Goal: Information Seeking & Learning: Learn about a topic

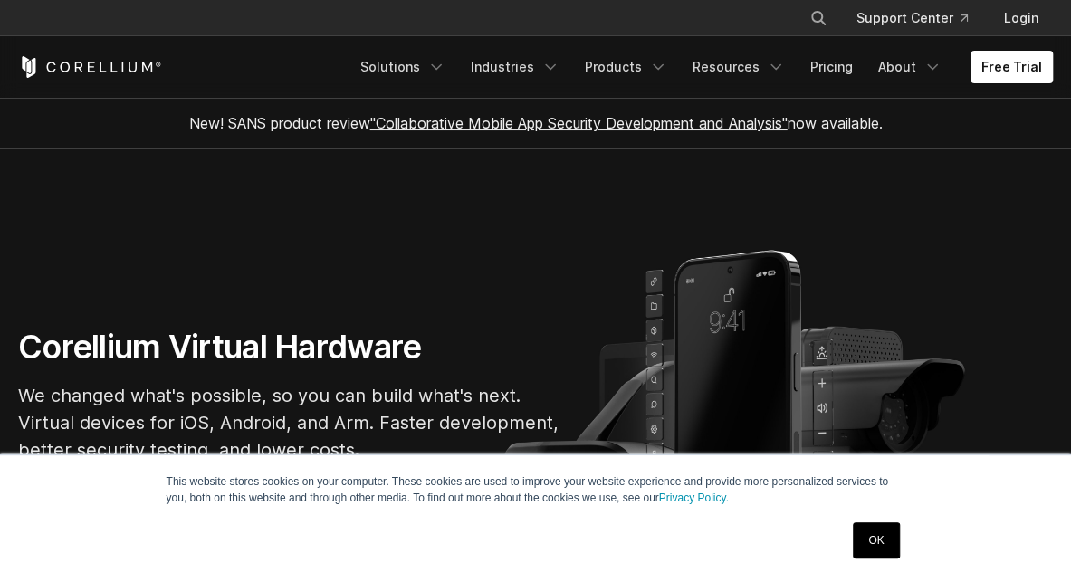
click at [876, 535] on link "OK" at bounding box center [876, 540] width 46 height 36
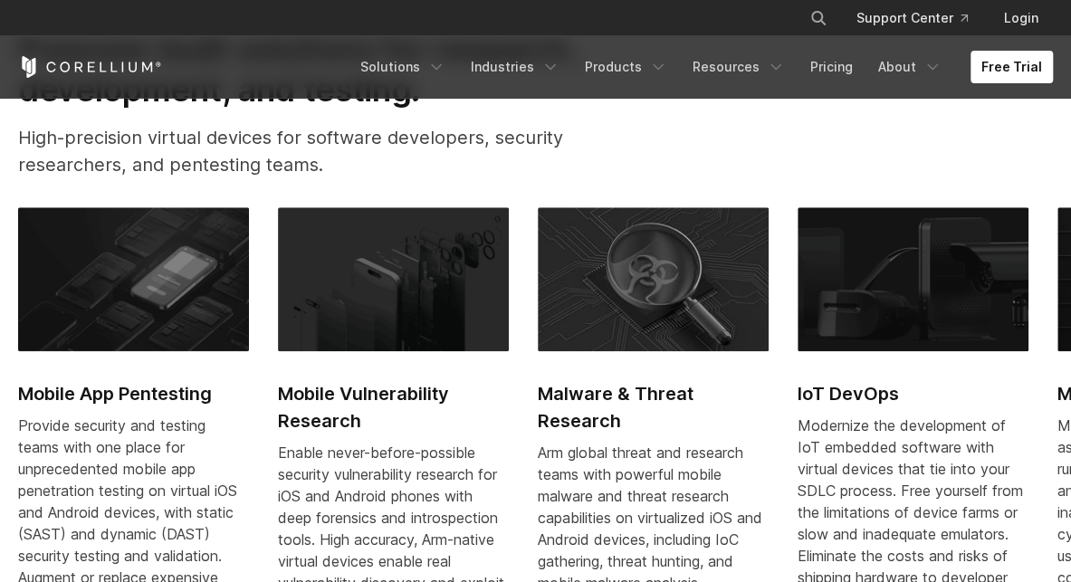
scroll to position [724, 0]
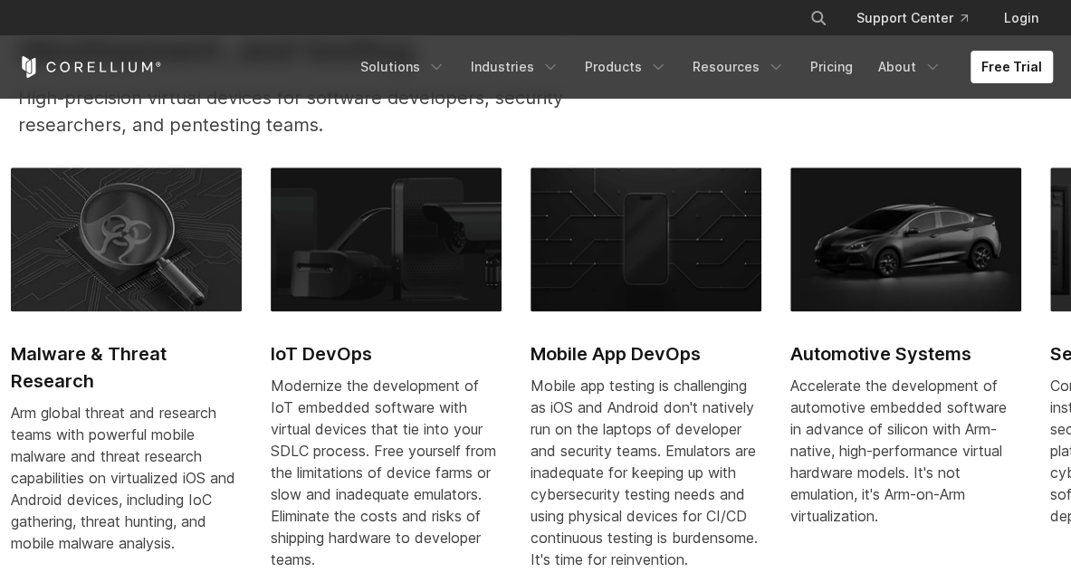
drag, startPoint x: 793, startPoint y: 302, endPoint x: 217, endPoint y: 294, distance: 575.9
click at [271, 294] on img at bounding box center [386, 240] width 231 height 144
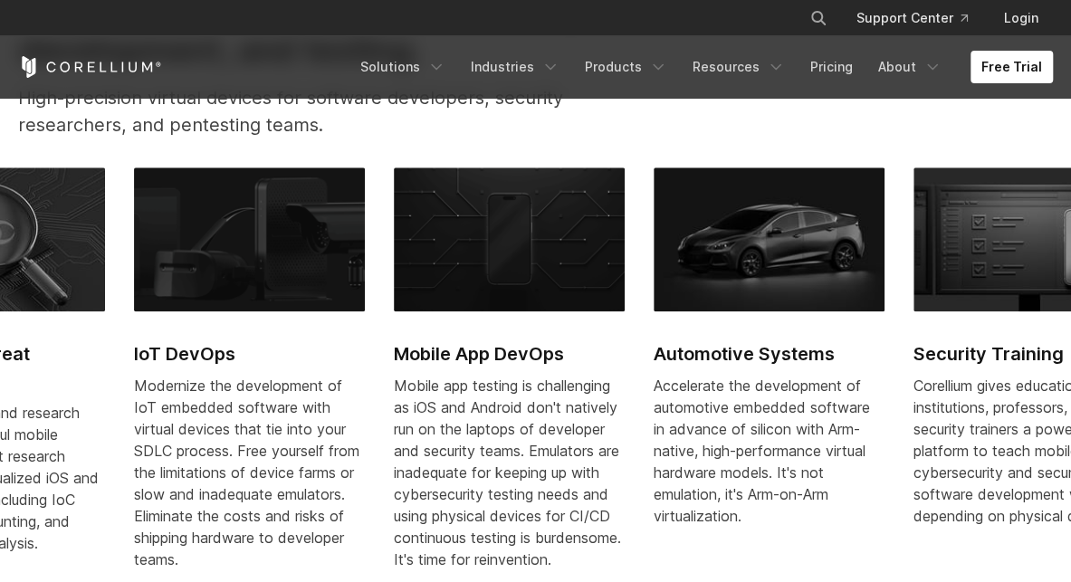
drag, startPoint x: 969, startPoint y: 338, endPoint x: 453, endPoint y: 363, distance: 516.8
click at [469, 363] on link "Mobile App DevOps Mobile app testing is challenging as iOS and Android don't na…" at bounding box center [509, 380] width 231 height 425
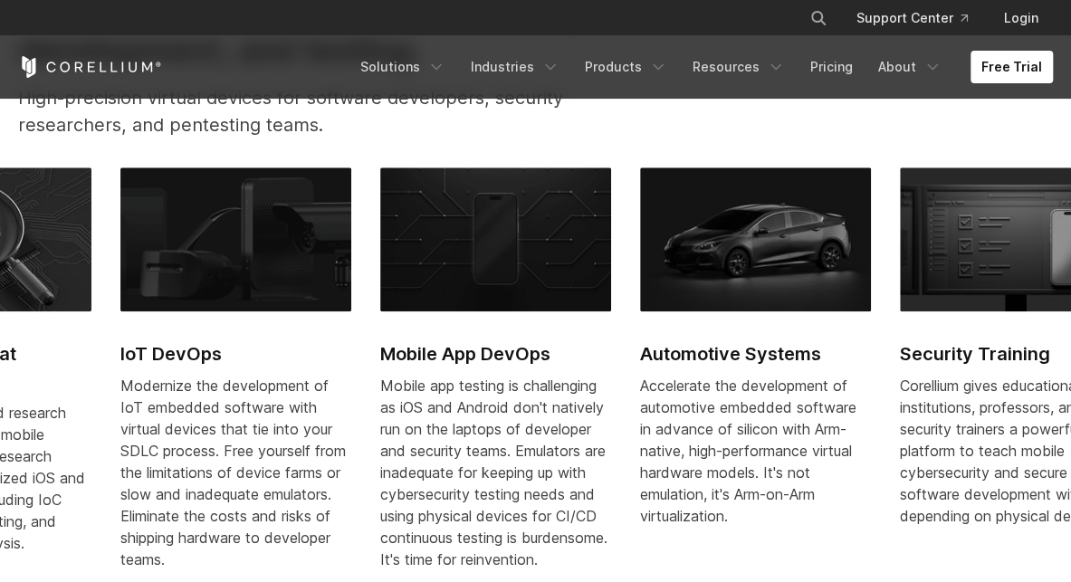
drag, startPoint x: 788, startPoint y: 395, endPoint x: 634, endPoint y: 388, distance: 154.1
click at [685, 391] on p "Accelerate the development of automotive embedded software in advance of silico…" at bounding box center [755, 451] width 231 height 152
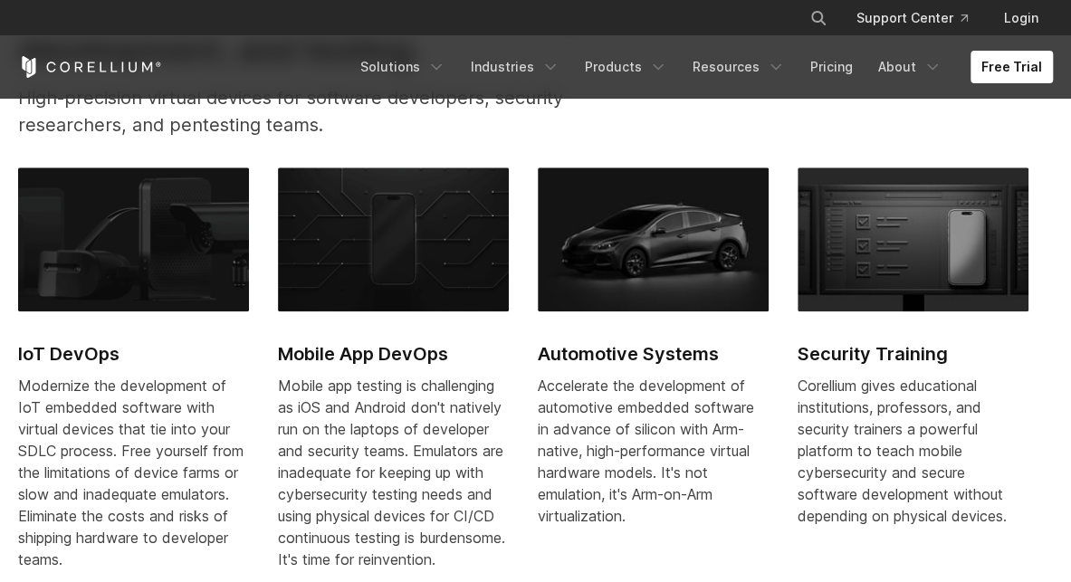
drag, startPoint x: 721, startPoint y: 378, endPoint x: 660, endPoint y: 377, distance: 60.7
click at [677, 378] on div "Mobile App Pentesting Provide security and testing teams with one place for unp…" at bounding box center [147, 383] width 1819 height 430
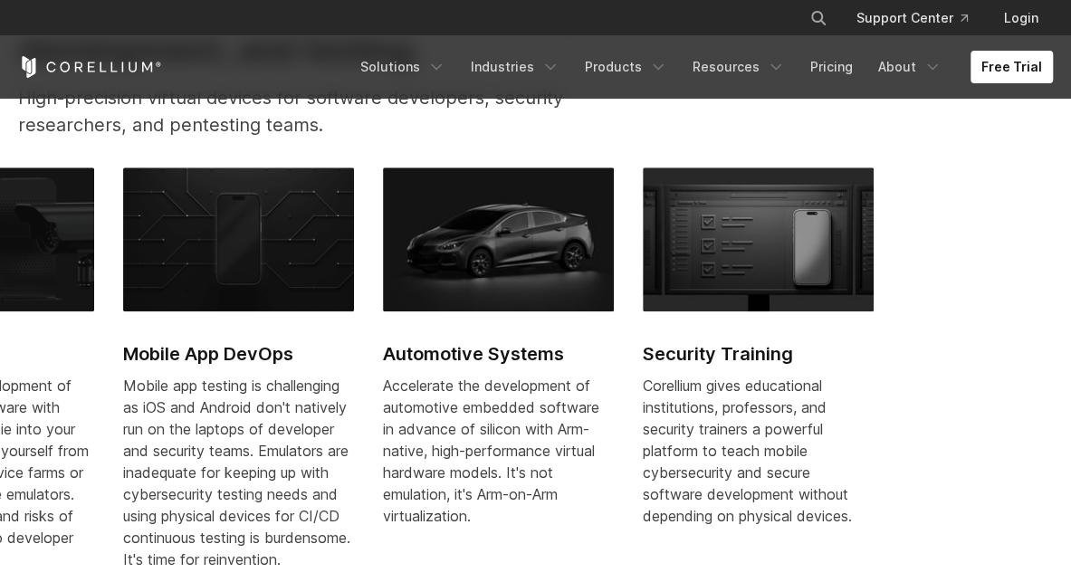
drag, startPoint x: 766, startPoint y: 379, endPoint x: 311, endPoint y: 372, distance: 454.6
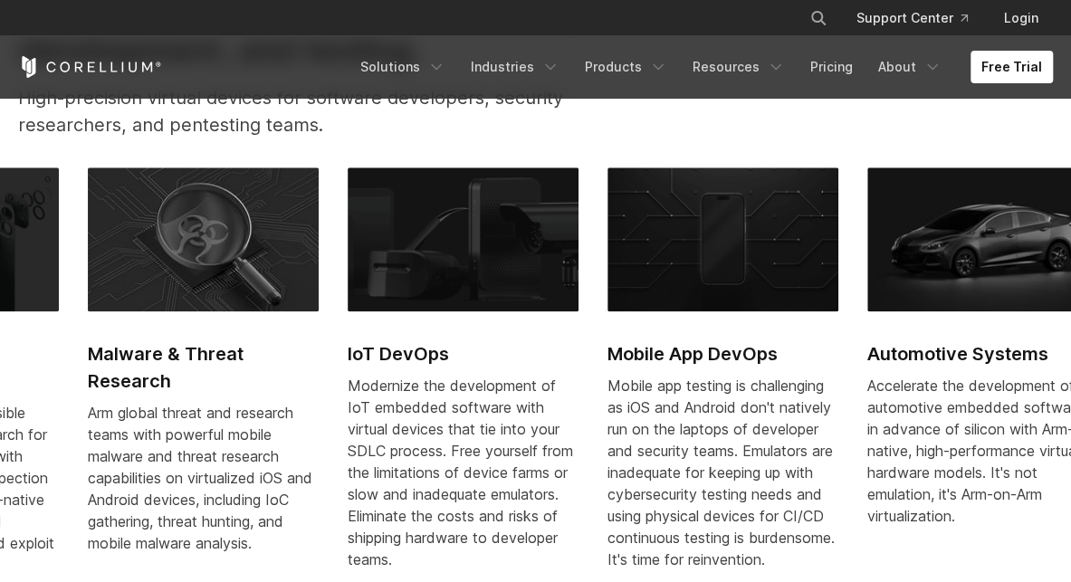
drag, startPoint x: 610, startPoint y: 401, endPoint x: 855, endPoint y: 369, distance: 246.6
click at [855, 369] on div "Mobile App Pentesting Provide security and testing teams with one place for unp…" at bounding box center [477, 383] width 1819 height 430
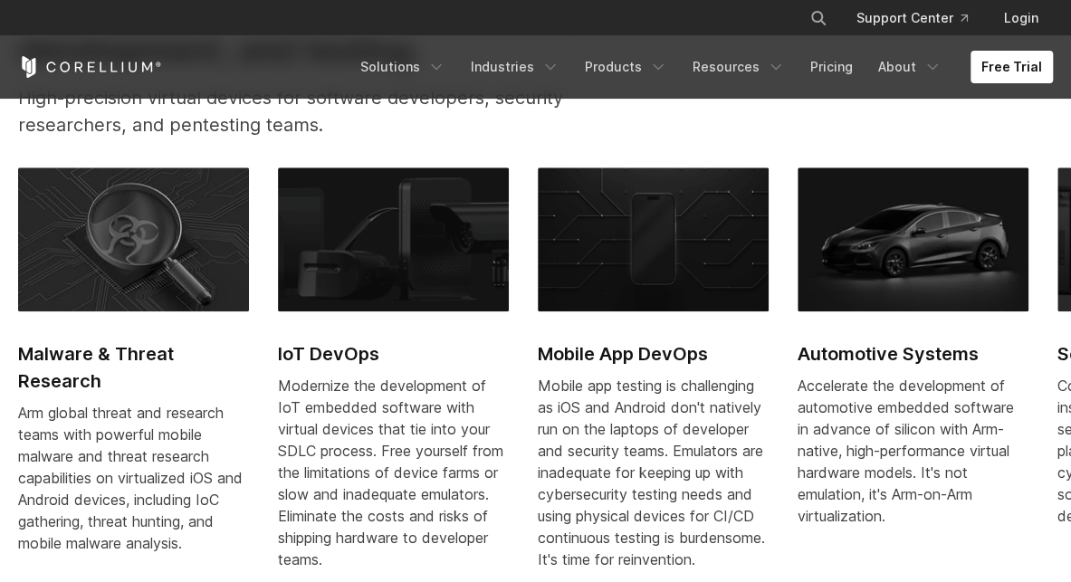
drag, startPoint x: 779, startPoint y: 361, endPoint x: 830, endPoint y: 357, distance: 51.8
click at [846, 357] on div "Mobile App Pentesting Provide security and testing teams with one place for unp…" at bounding box center [407, 383] width 1819 height 430
drag, startPoint x: 774, startPoint y: 411, endPoint x: 802, endPoint y: 408, distance: 28.2
click at [802, 408] on div "Mobile App Pentesting Provide security and testing teams with one place for unp…" at bounding box center [407, 383] width 1819 height 430
drag, startPoint x: 663, startPoint y: 439, endPoint x: 826, endPoint y: 430, distance: 163.2
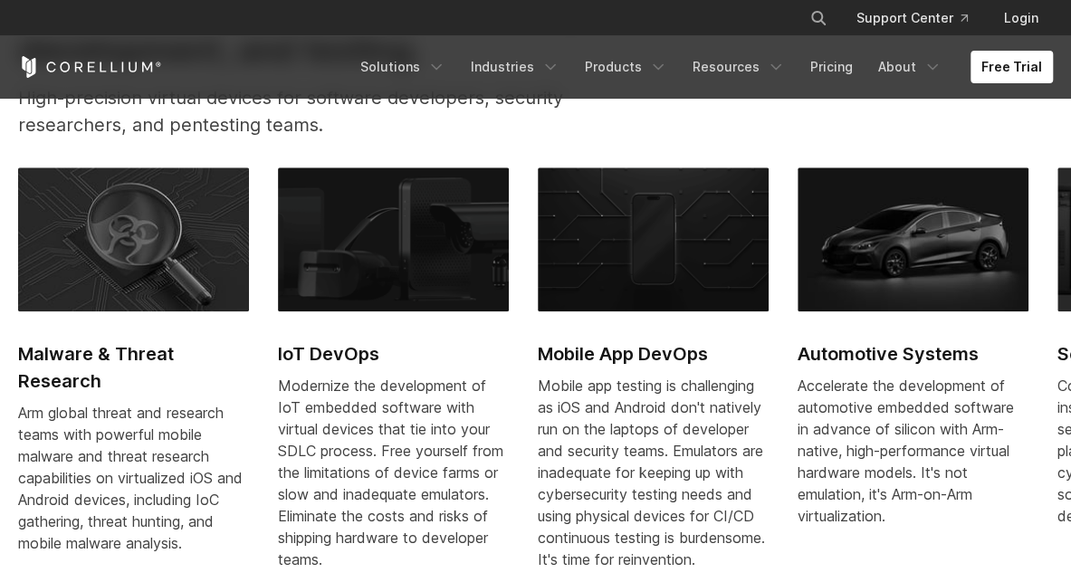
click at [769, 430] on div "Mobile app testing is challenging as iOS and Android don't natively run on the …" at bounding box center [653, 473] width 231 height 196
drag, startPoint x: 495, startPoint y: 397, endPoint x: 705, endPoint y: 405, distance: 210.2
click at [704, 397] on div "Mobile App Pentesting Provide security and testing teams with one place for unp…" at bounding box center [407, 383] width 1819 height 430
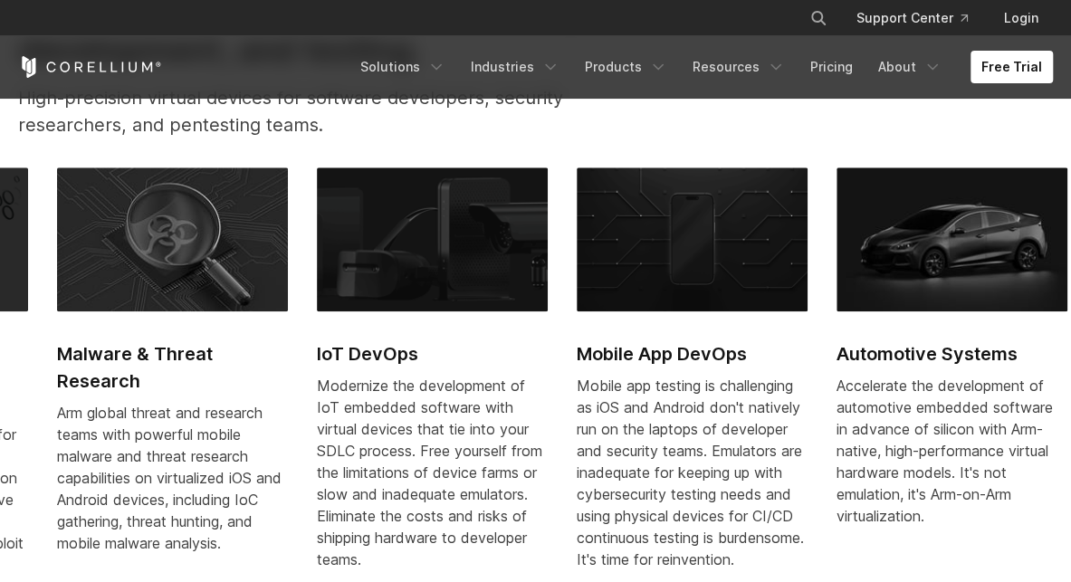
drag, startPoint x: 407, startPoint y: 443, endPoint x: 785, endPoint y: 454, distance: 377.7
click at [548, 454] on div "Modernize the development of IoT embedded software with virtual devices that ti…" at bounding box center [432, 473] width 231 height 196
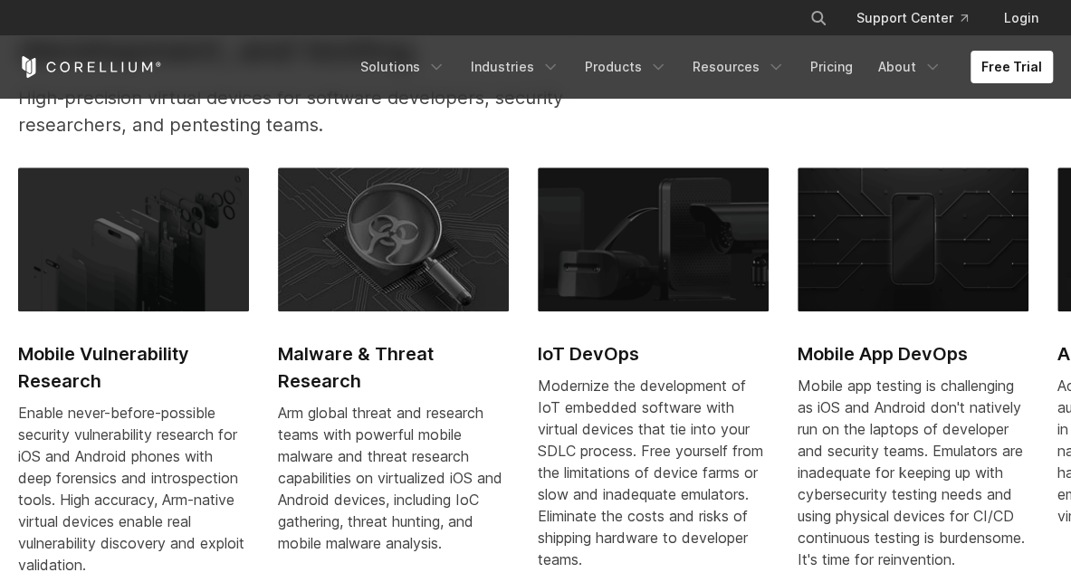
drag, startPoint x: 455, startPoint y: 442, endPoint x: 859, endPoint y: 445, distance: 403.9
click at [837, 446] on div "Mobile App Pentesting Provide security and testing teams with one place for unp…" at bounding box center [667, 383] width 1819 height 430
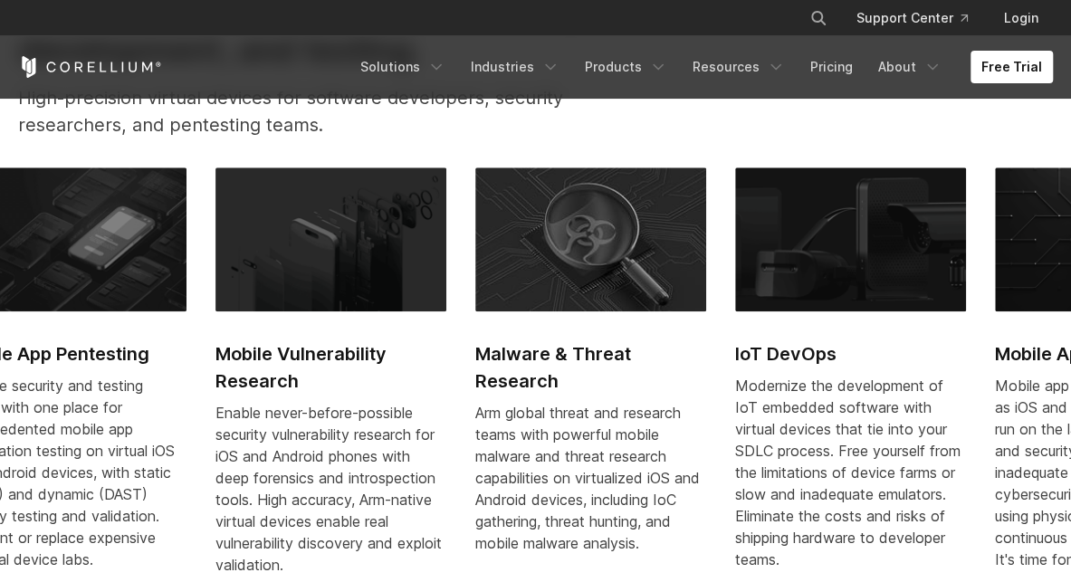
drag, startPoint x: 456, startPoint y: 508, endPoint x: 608, endPoint y: 513, distance: 152.2
click at [587, 513] on div "Mobile App Pentesting Provide security and testing teams with one place for unp…" at bounding box center [865, 383] width 1819 height 430
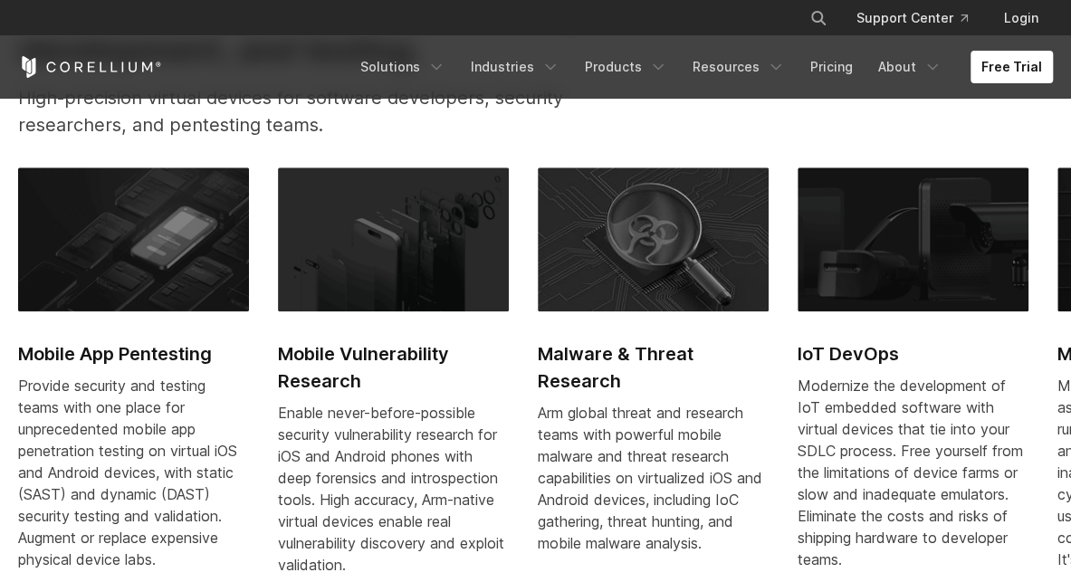
click at [778, 513] on div "Mobile App Pentesting Provide security and testing teams with one place for unp…" at bounding box center [927, 383] width 1819 height 430
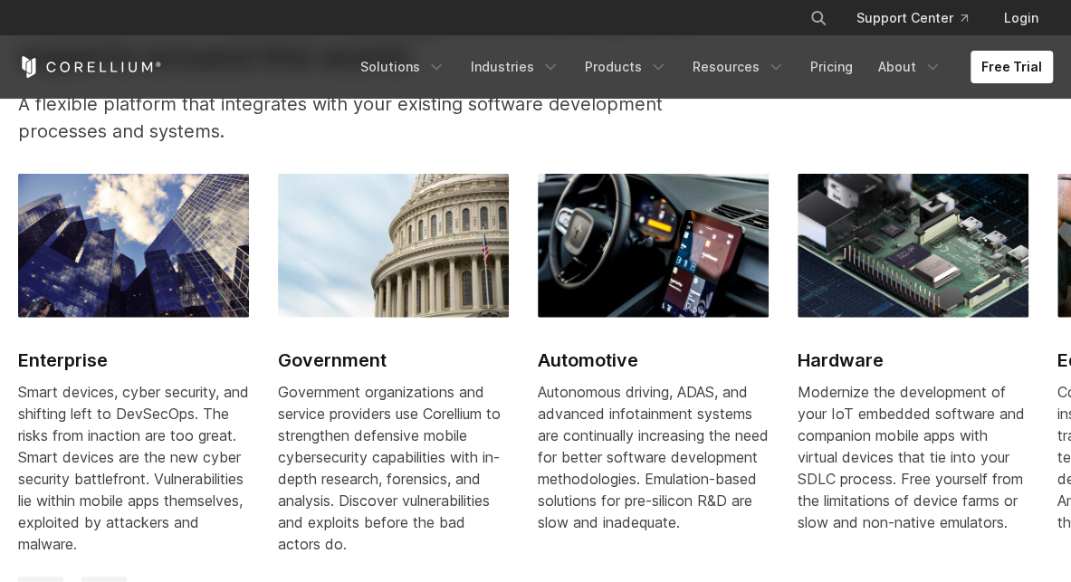
scroll to position [2083, 0]
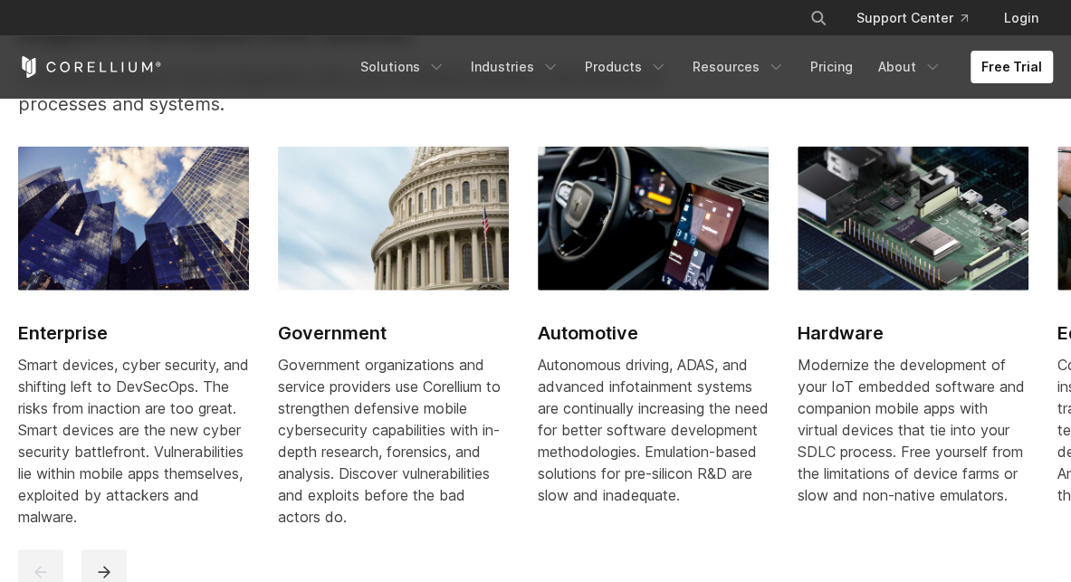
click at [448, 273] on img at bounding box center [393, 219] width 231 height 144
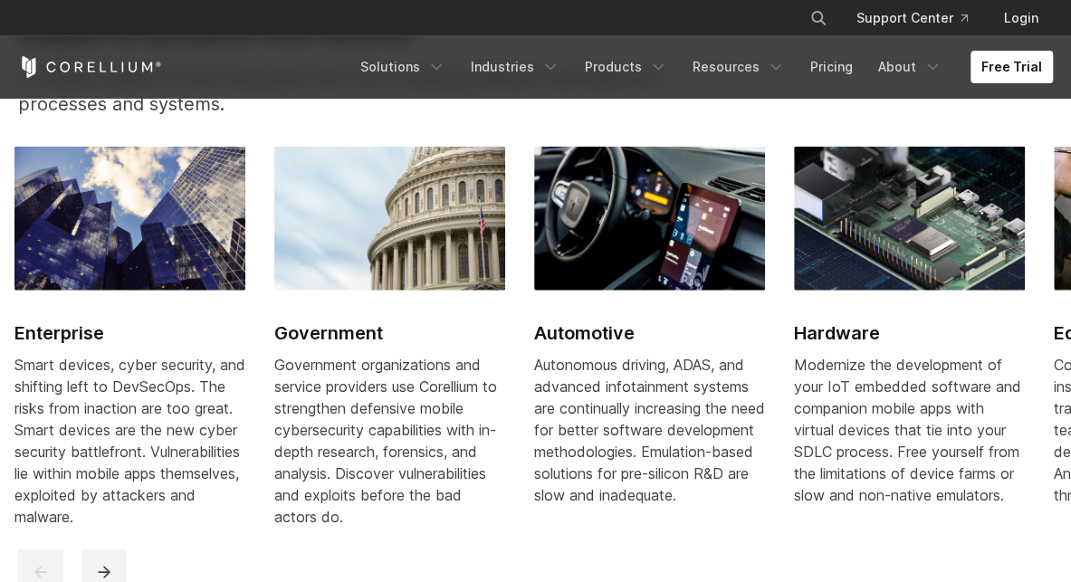
drag, startPoint x: 775, startPoint y: 385, endPoint x: 426, endPoint y: 382, distance: 348.6
click at [426, 382] on div "Enterprise Smart devices, cyber security, and shifting left to DevSecOps. The r…" at bounding box center [793, 348] width 1559 height 403
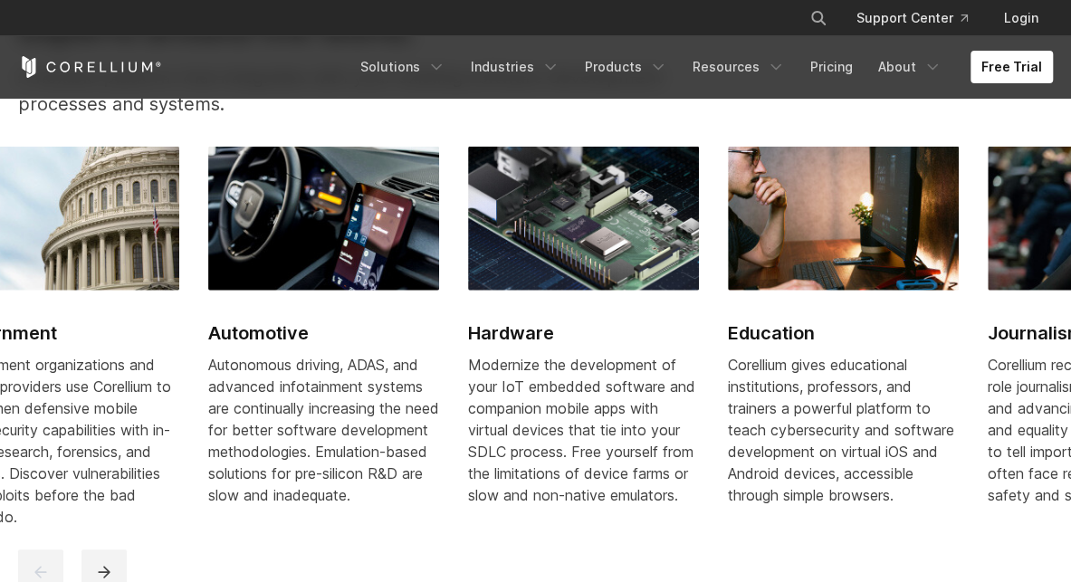
drag, startPoint x: 647, startPoint y: 374, endPoint x: 134, endPoint y: 322, distance: 516.0
click at [208, 325] on link "Automotive Autonomous driving, ADAS, and advanced infotainment systems are cont…" at bounding box center [323, 337] width 231 height 381
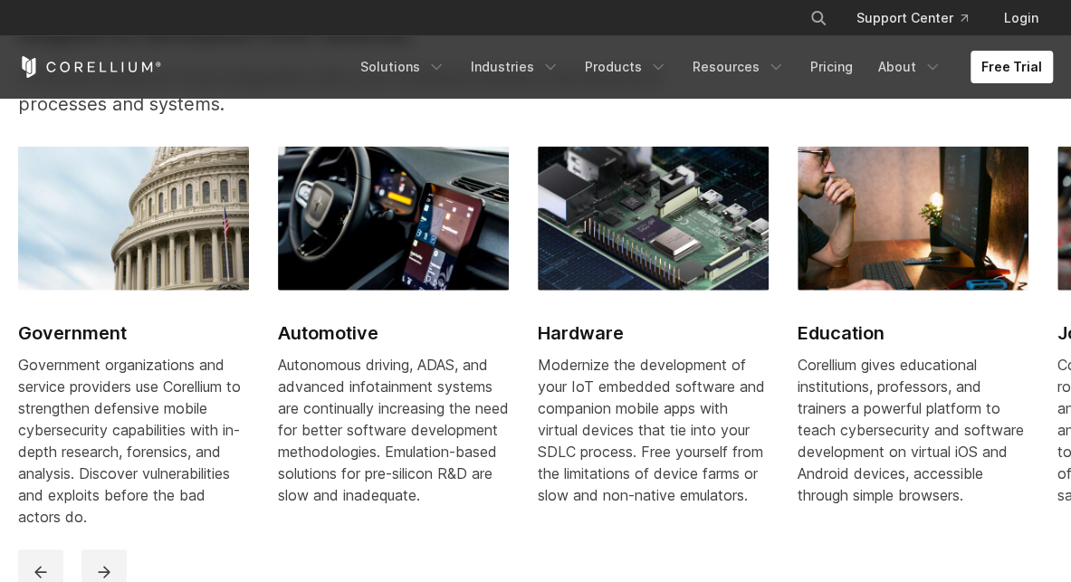
drag, startPoint x: 706, startPoint y: 377, endPoint x: 514, endPoint y: 369, distance: 192.1
click at [572, 376] on span "Modernize the development of your IoT embedded software and companion mobile ap…" at bounding box center [651, 430] width 227 height 149
drag, startPoint x: 685, startPoint y: 383, endPoint x: 407, endPoint y: 368, distance: 278.4
click at [538, 368] on link "Hardware Modernize the development of your IoT embedded software and companion …" at bounding box center [653, 337] width 231 height 381
